Goal: Transaction & Acquisition: Purchase product/service

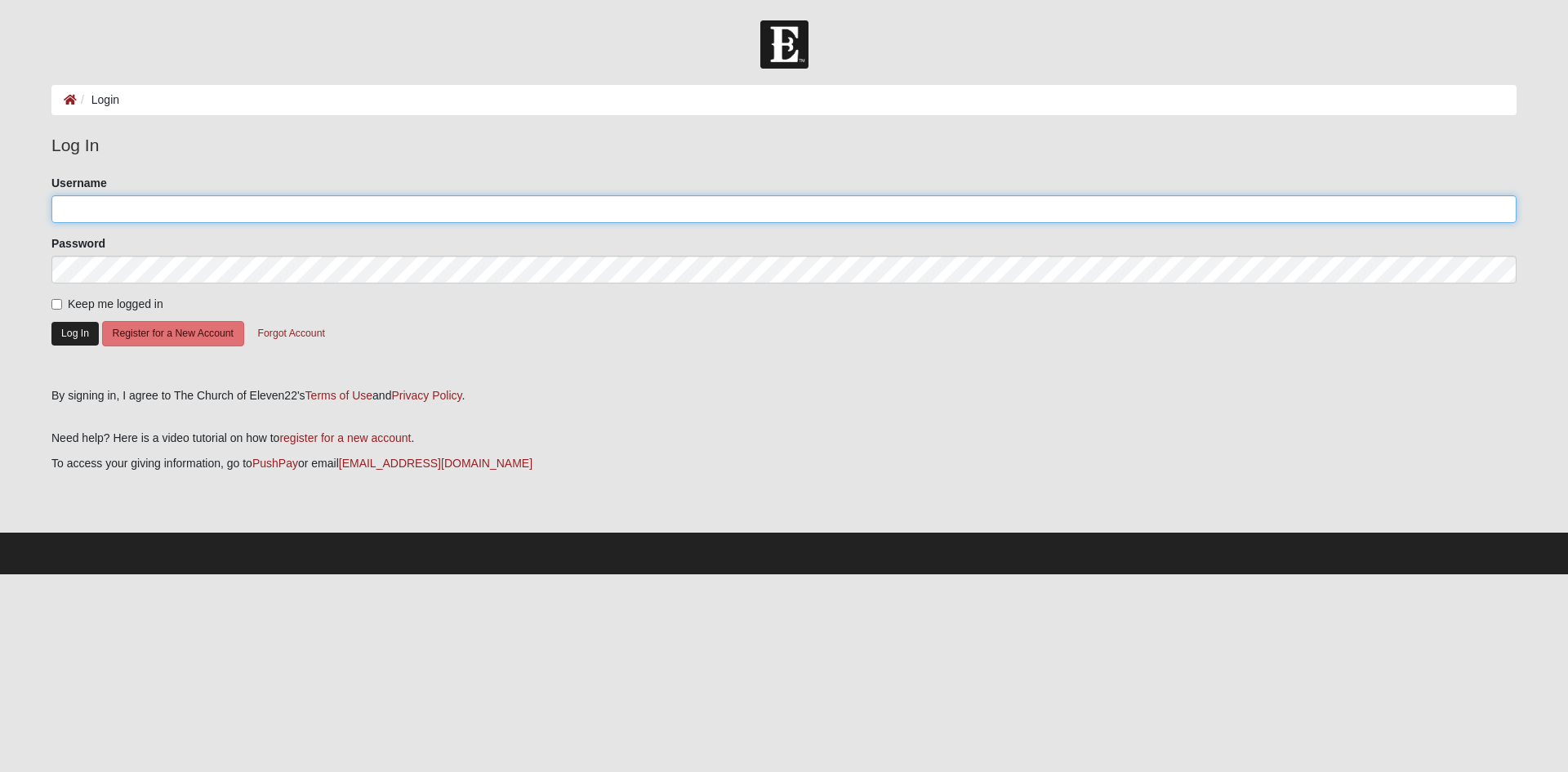
type input "user230836"
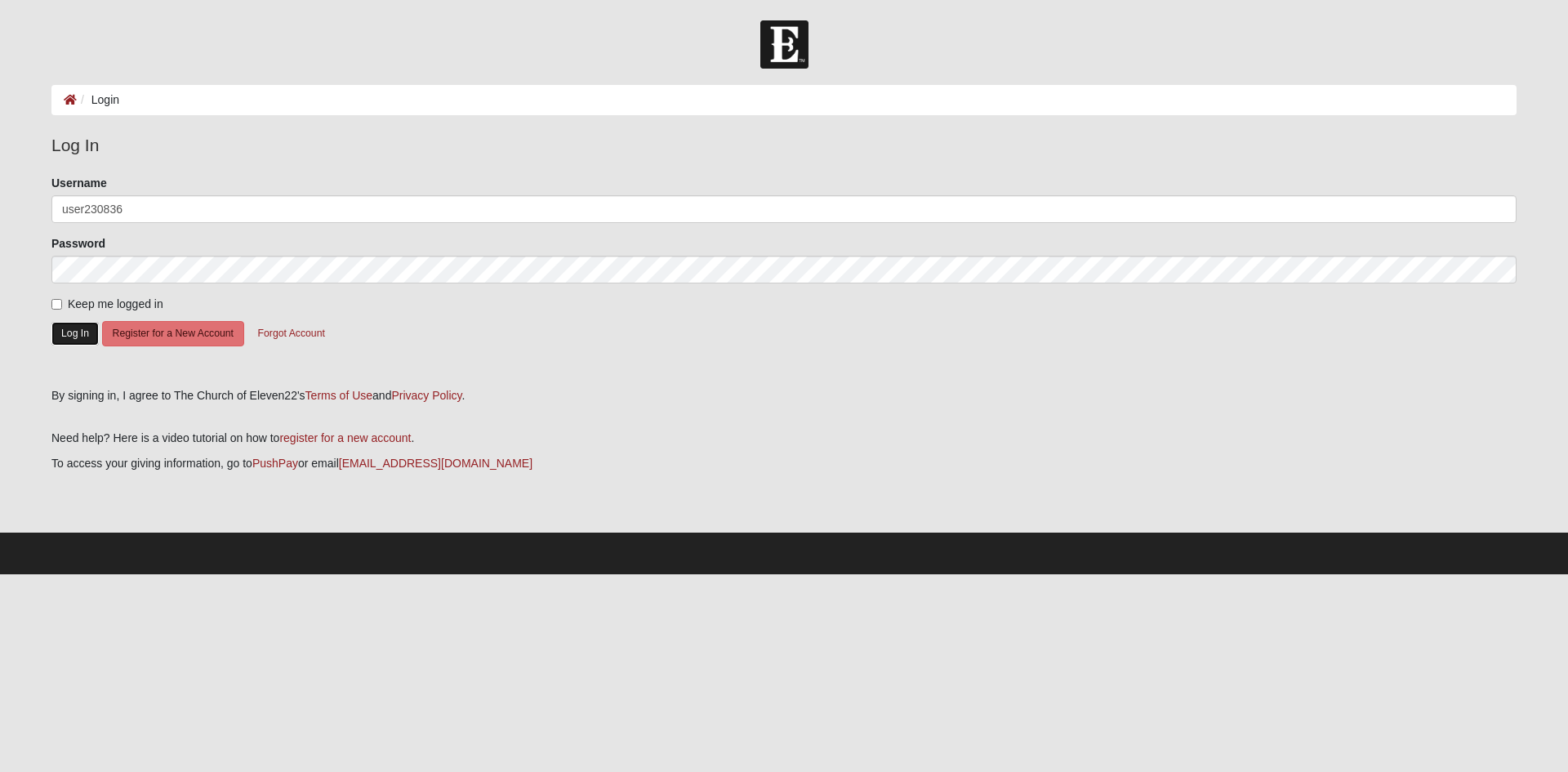
click at [69, 329] on button "Log In" at bounding box center [74, 333] width 47 height 23
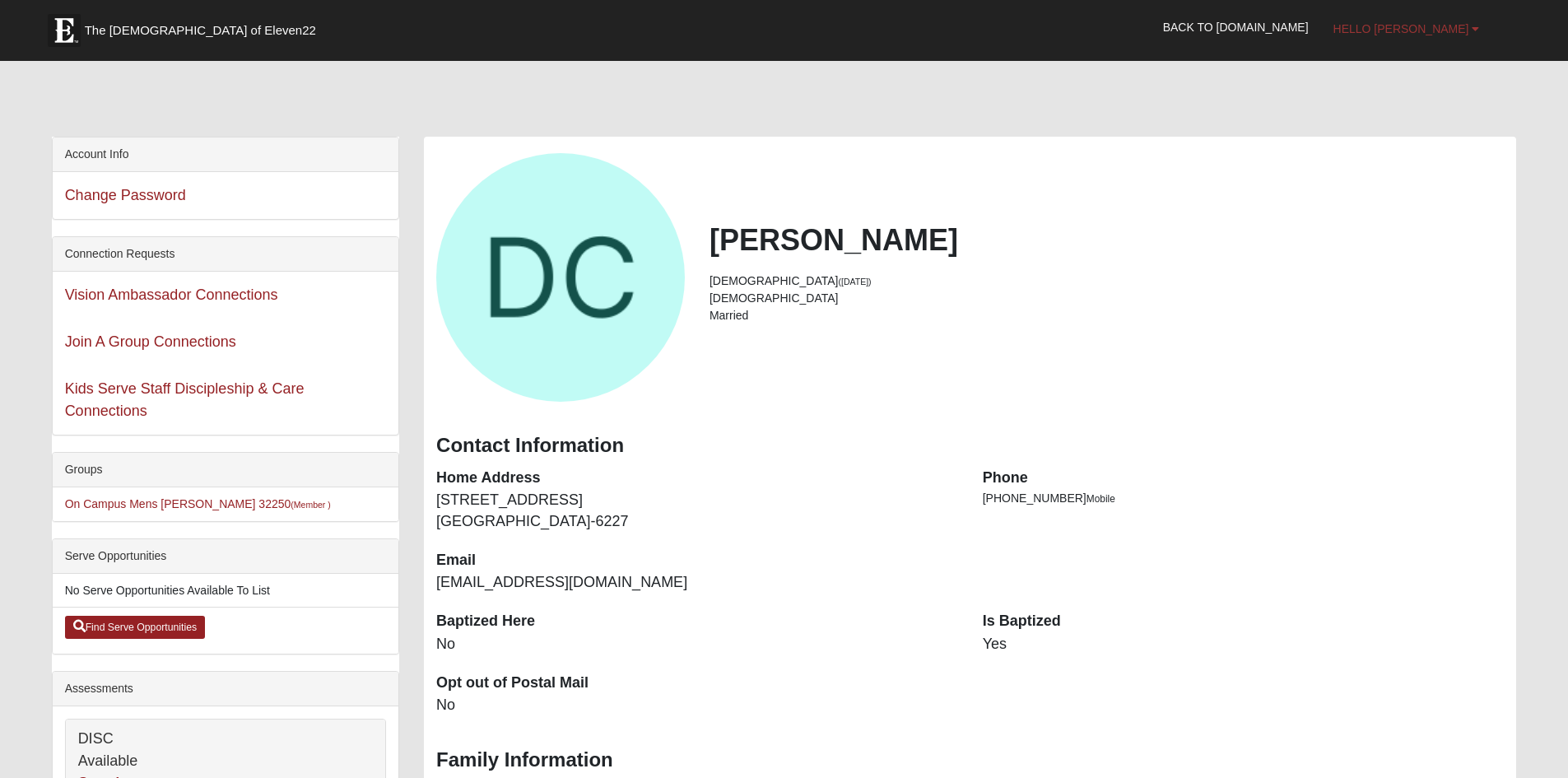
click at [1477, 26] on b at bounding box center [1475, 29] width 7 height 11
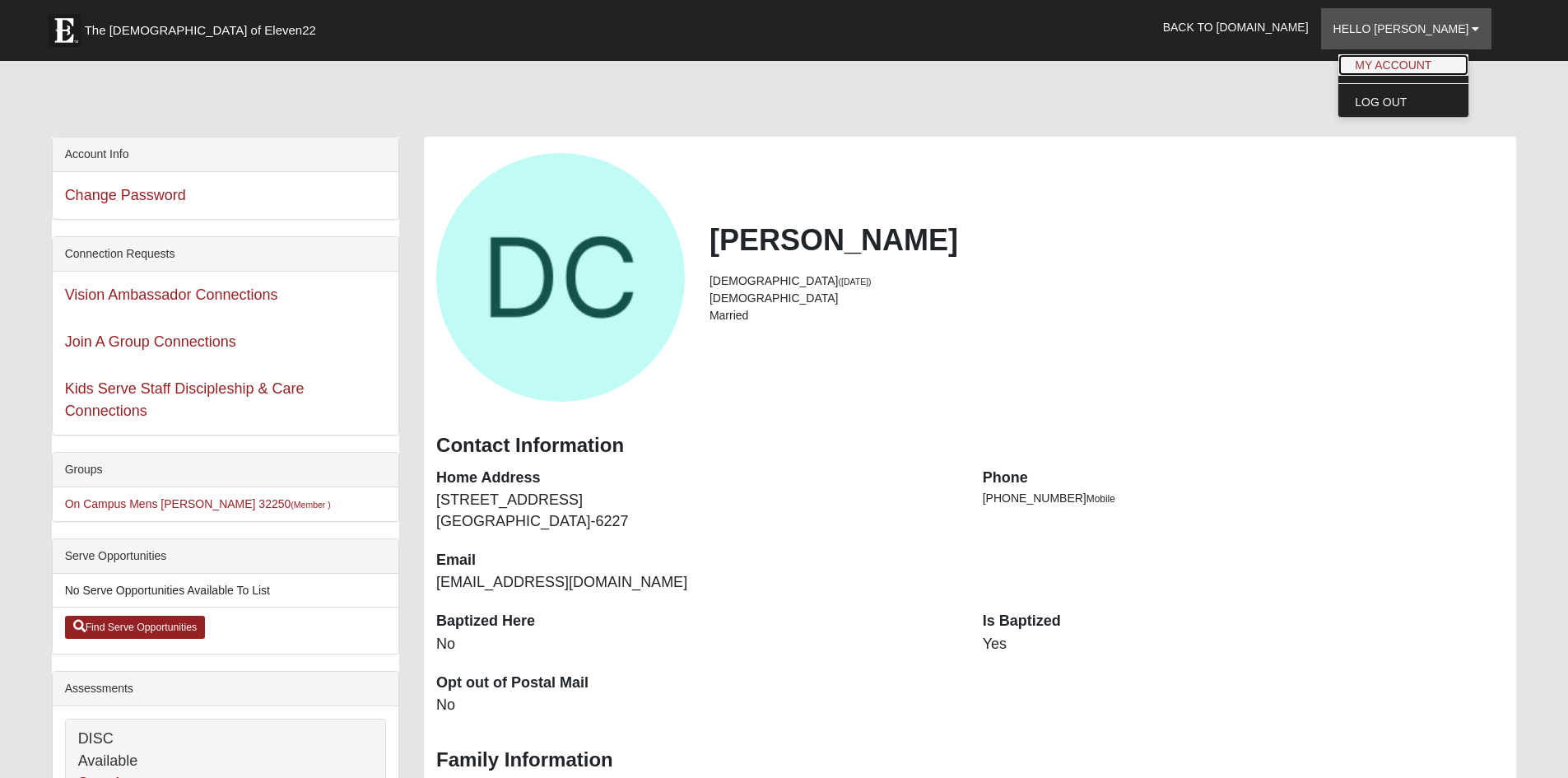
click at [1446, 63] on link "My Account" at bounding box center [1403, 65] width 130 height 22
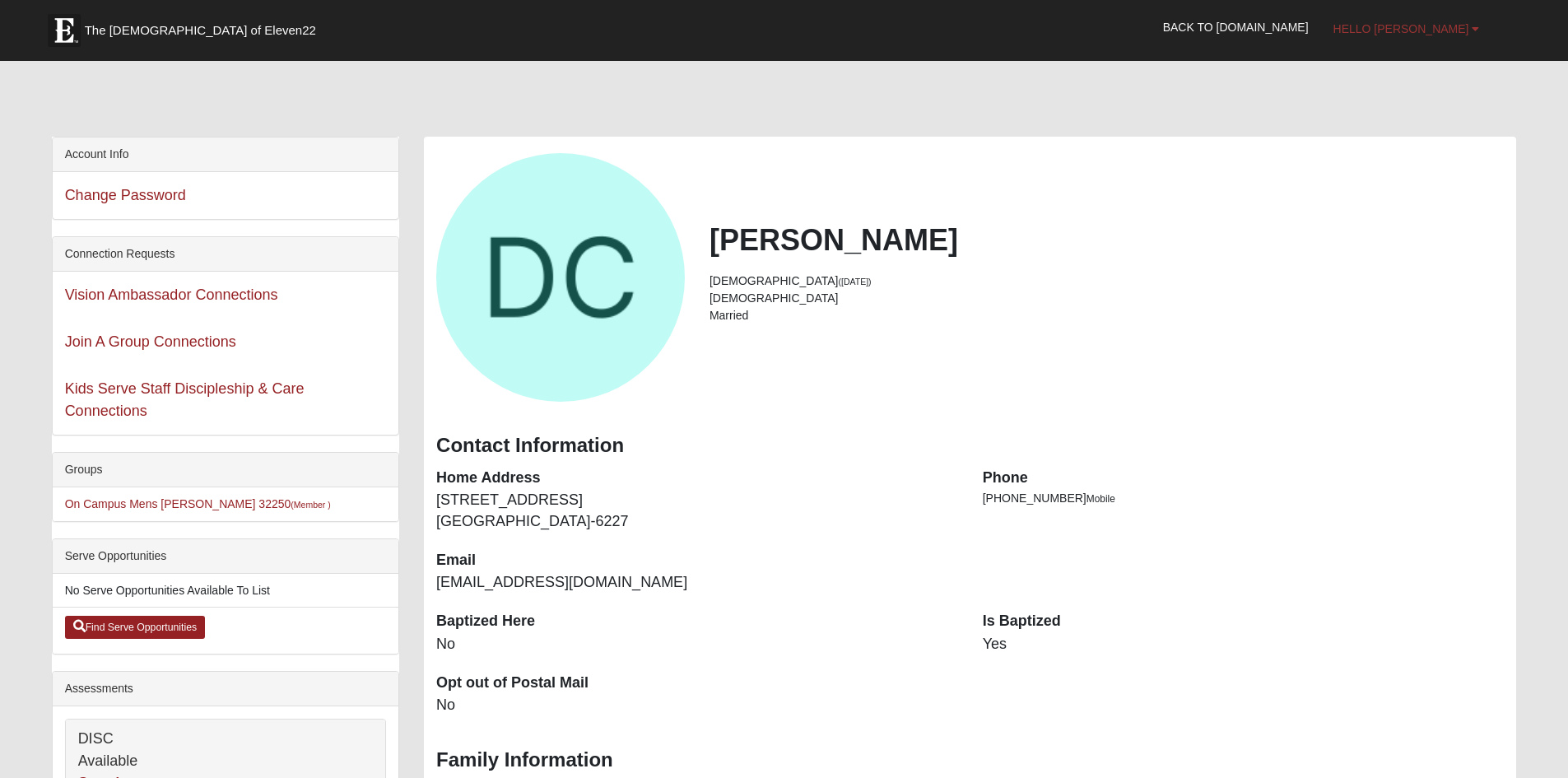
click at [1473, 23] on b at bounding box center [1475, 29] width 7 height 11
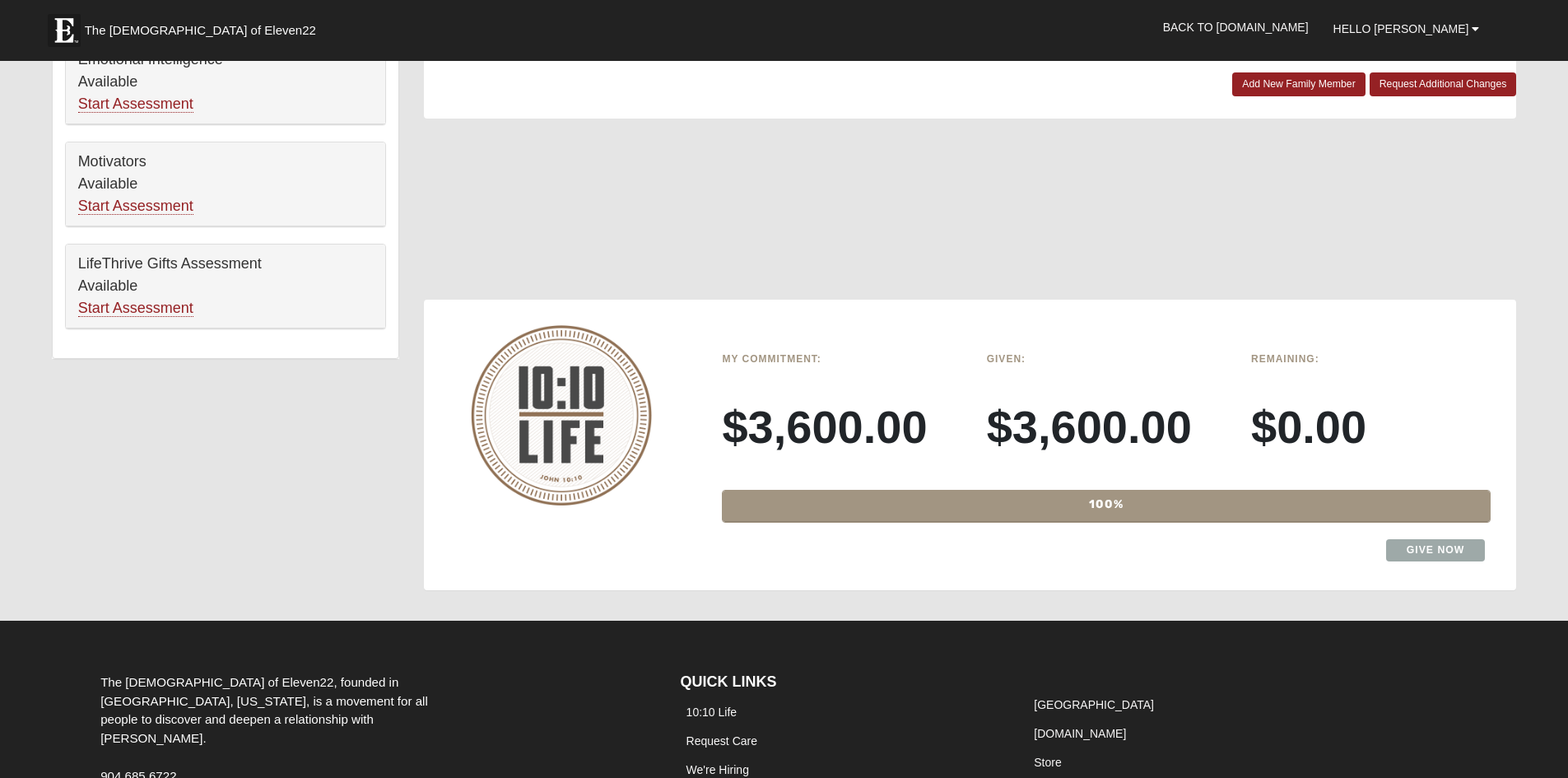
scroll to position [988, 0]
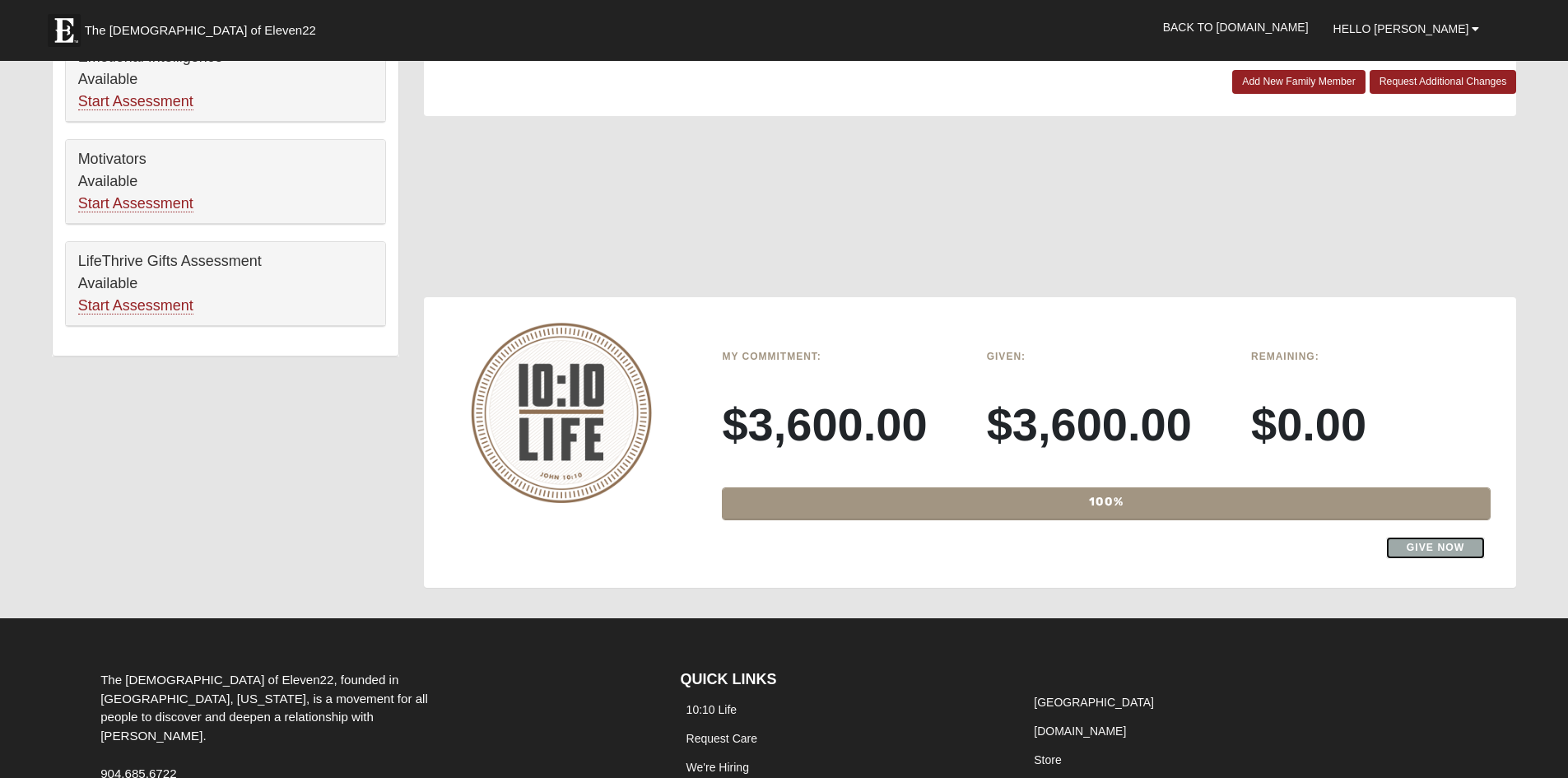
click at [1427, 541] on link "Give Now" at bounding box center [1436, 548] width 99 height 22
